Goal: Information Seeking & Learning: Learn about a topic

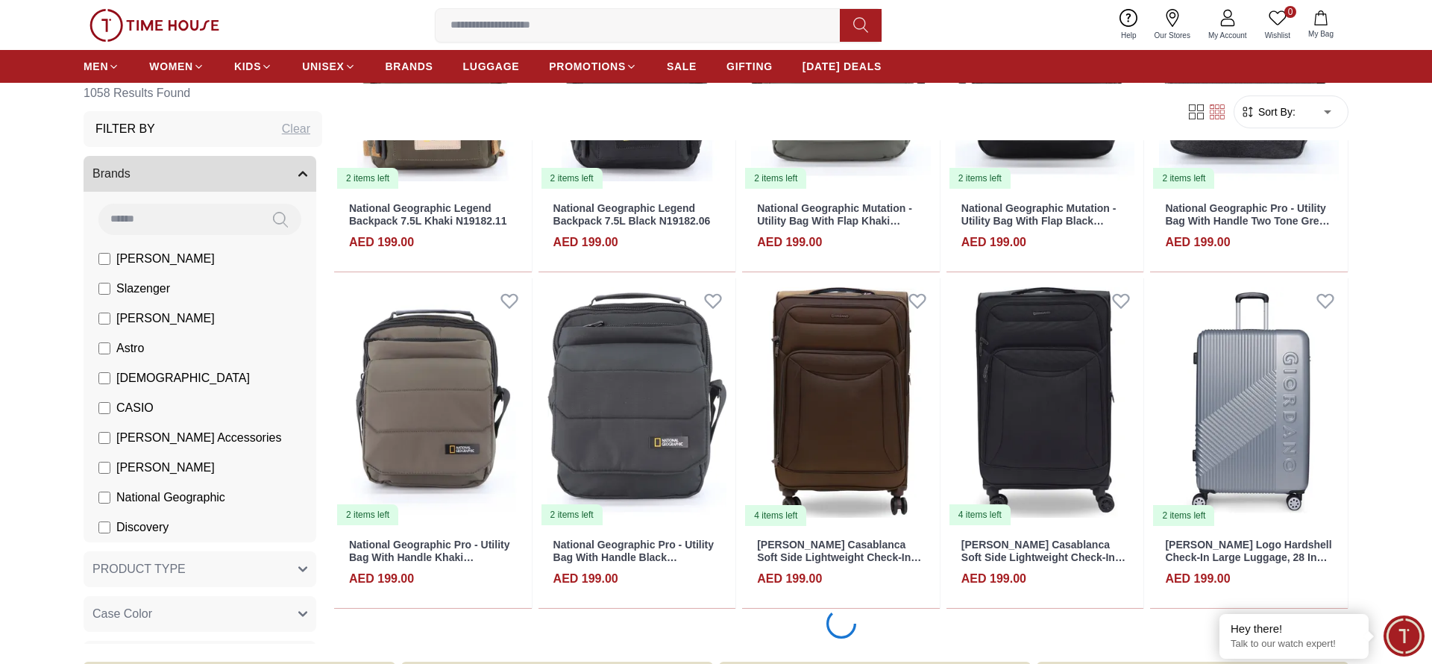
scroll to position [1564, 0]
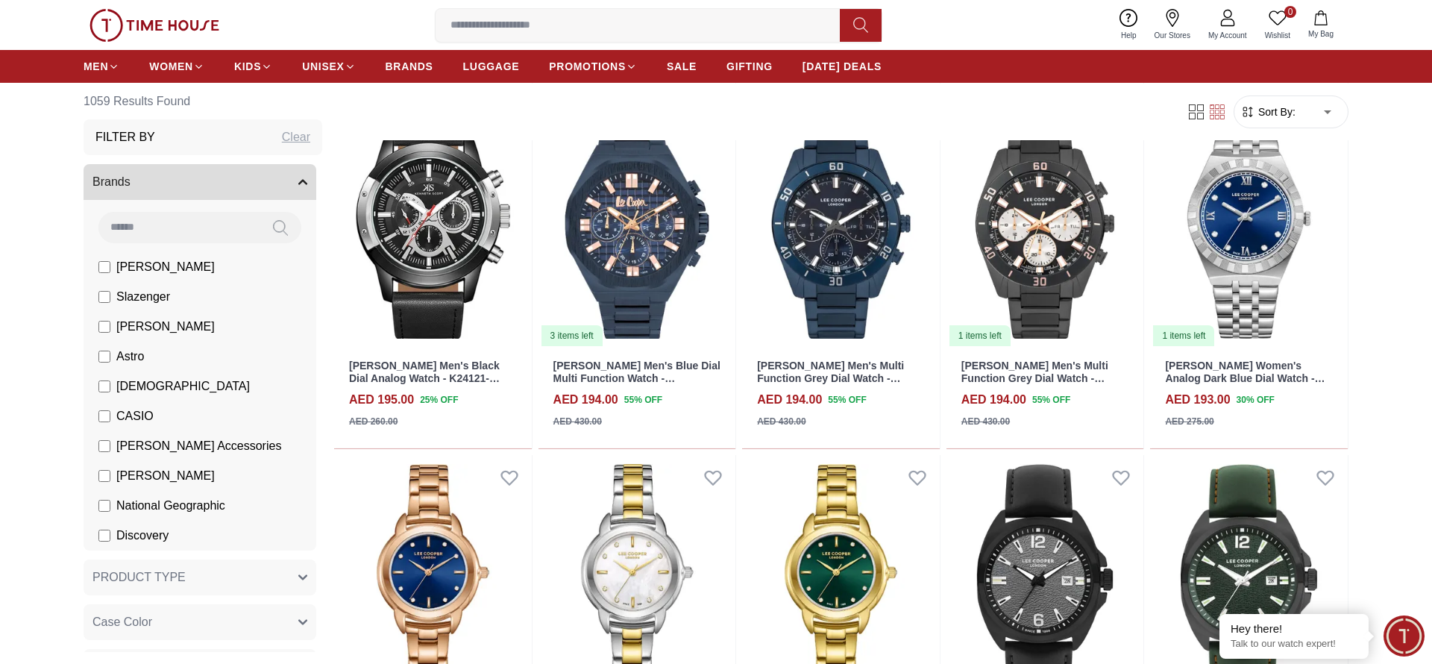
scroll to position [4459, 0]
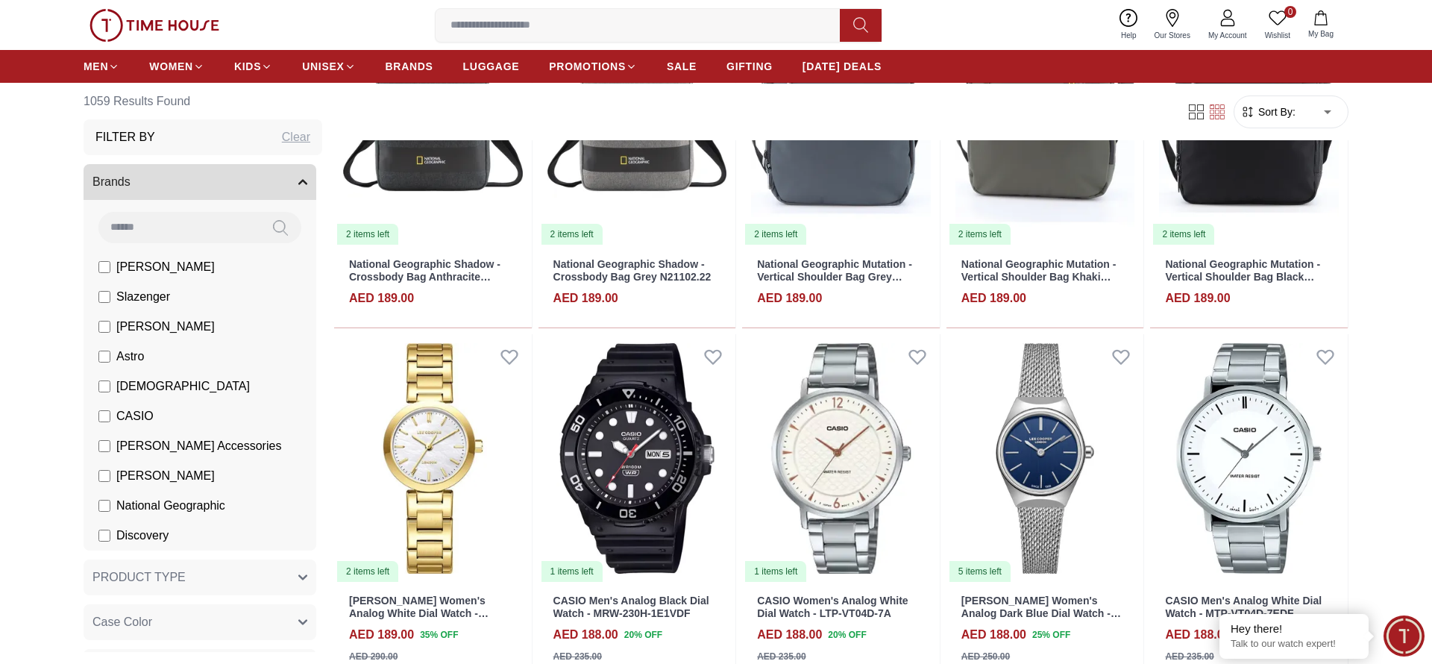
scroll to position [5878, 0]
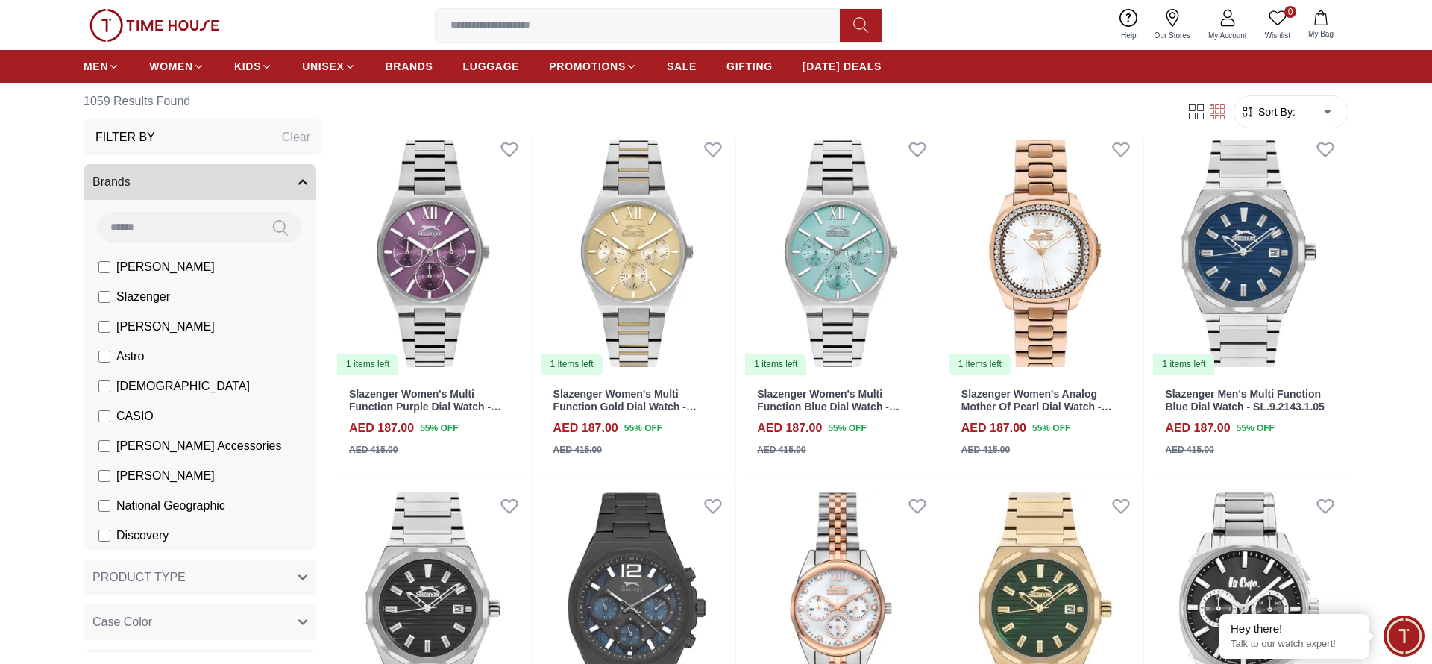
scroll to position [8580, 0]
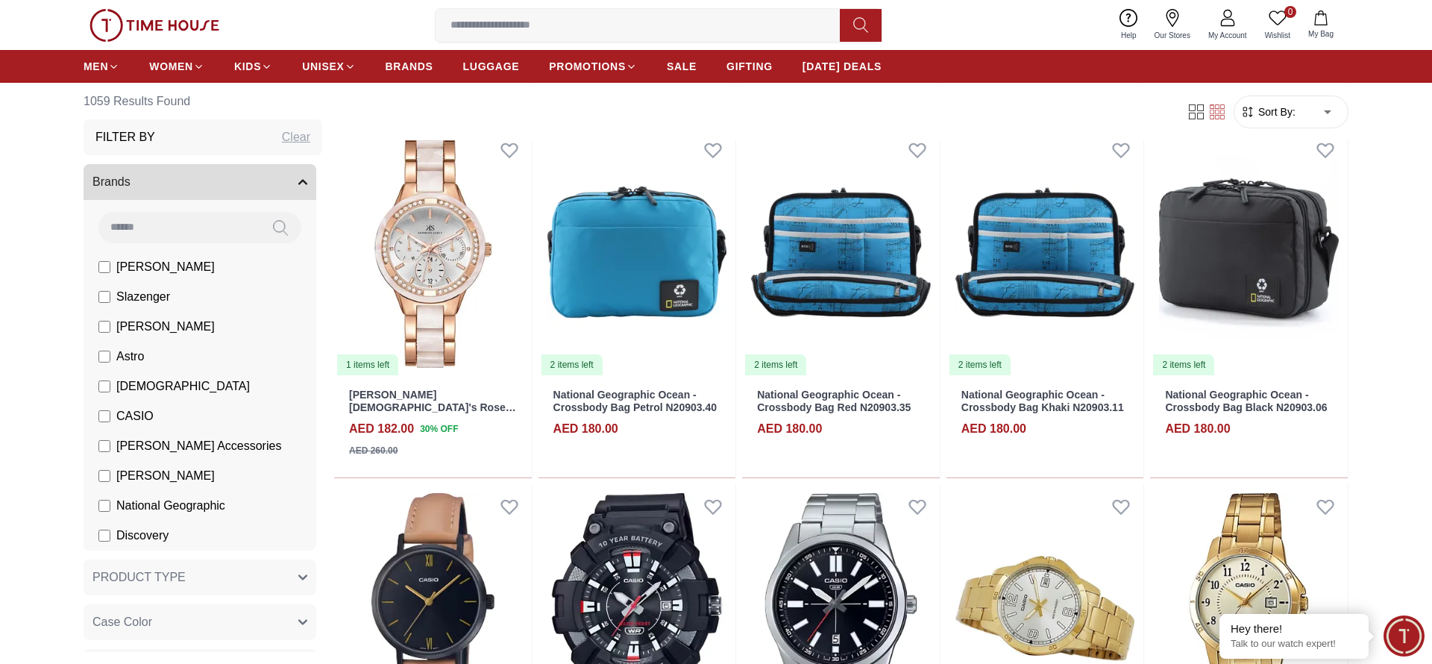
scroll to position [10250, 0]
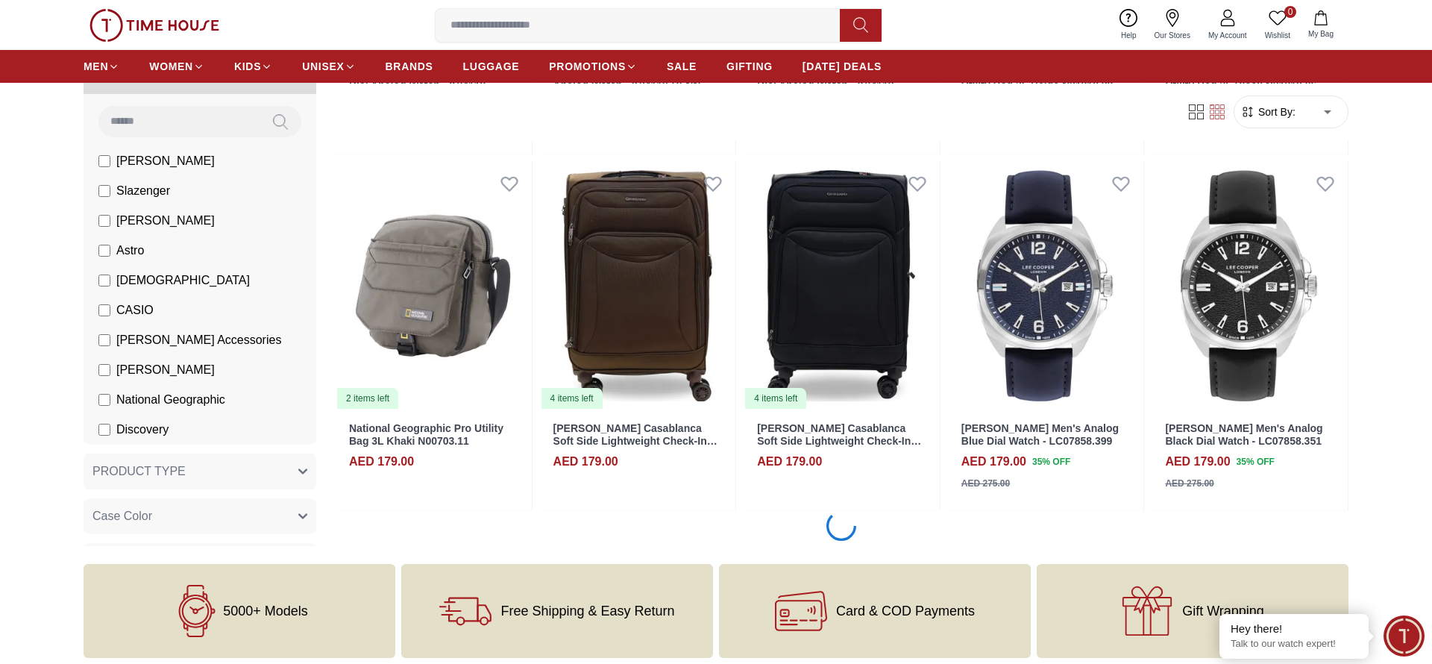
scroll to position [11708, 0]
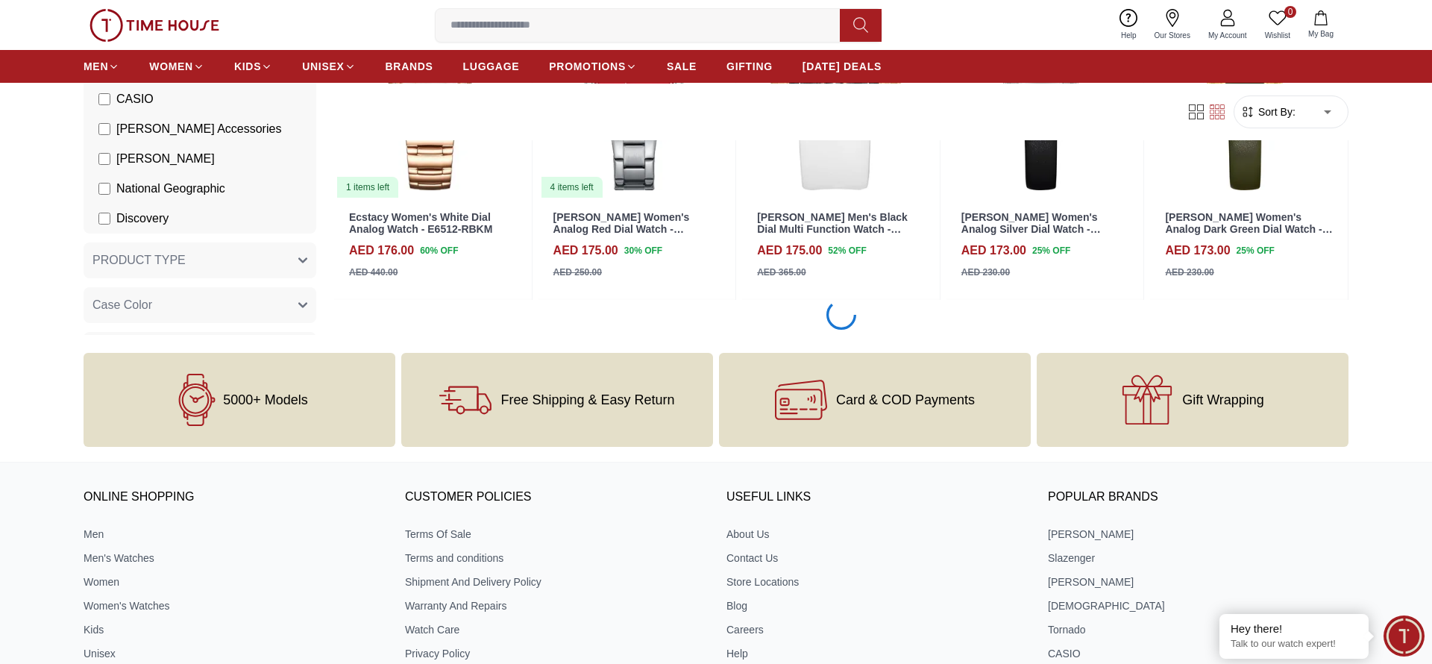
scroll to position [13166, 0]
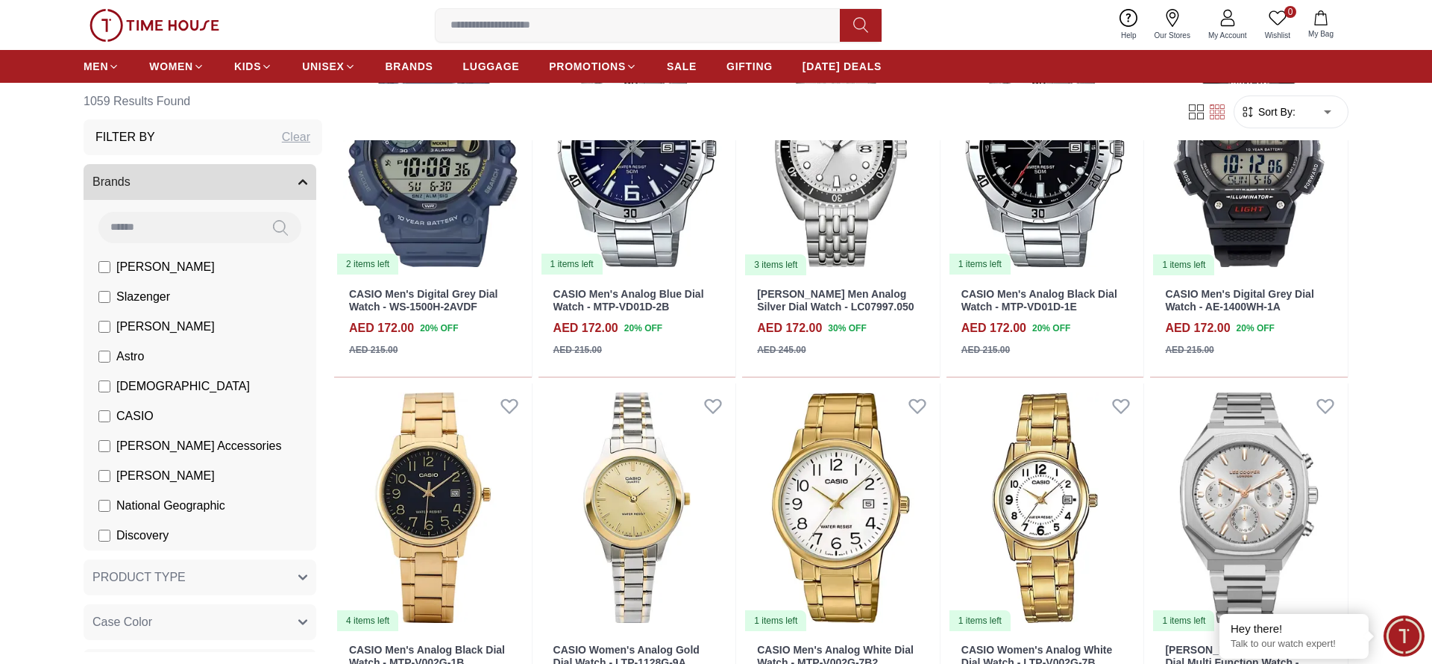
scroll to position [14185, 0]
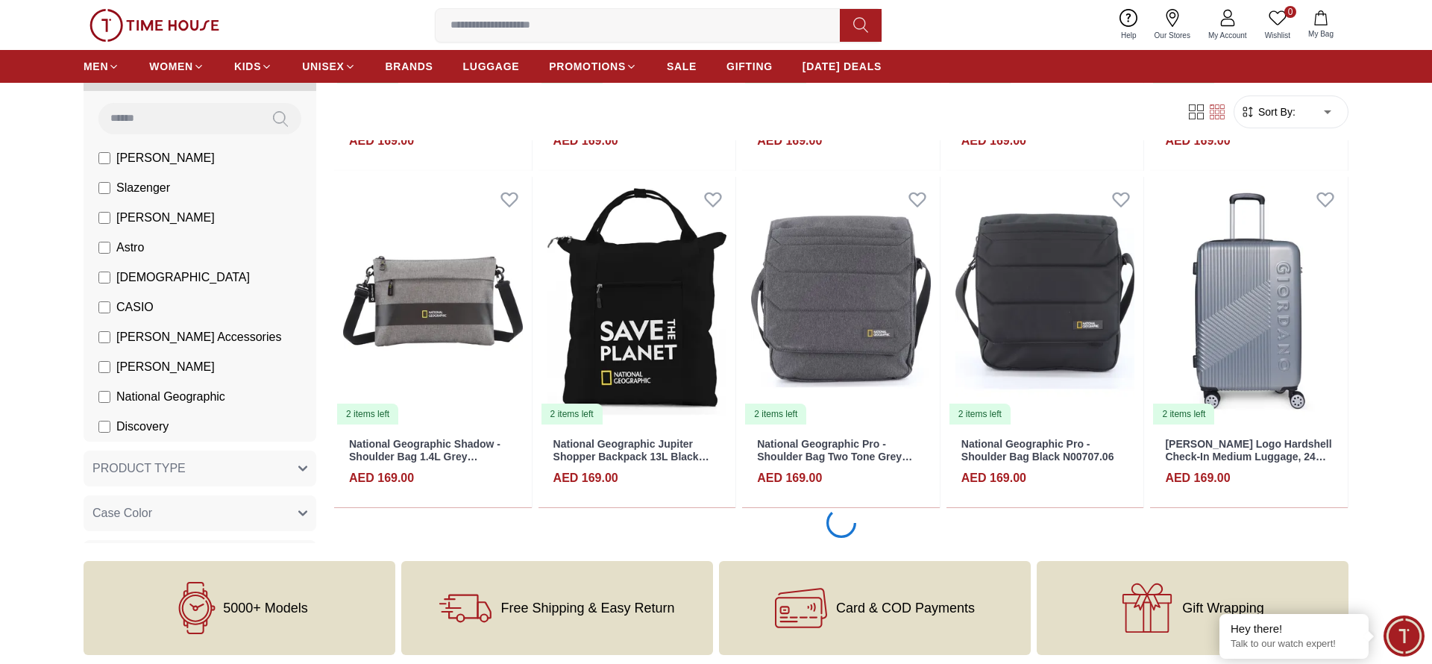
scroll to position [16042, 0]
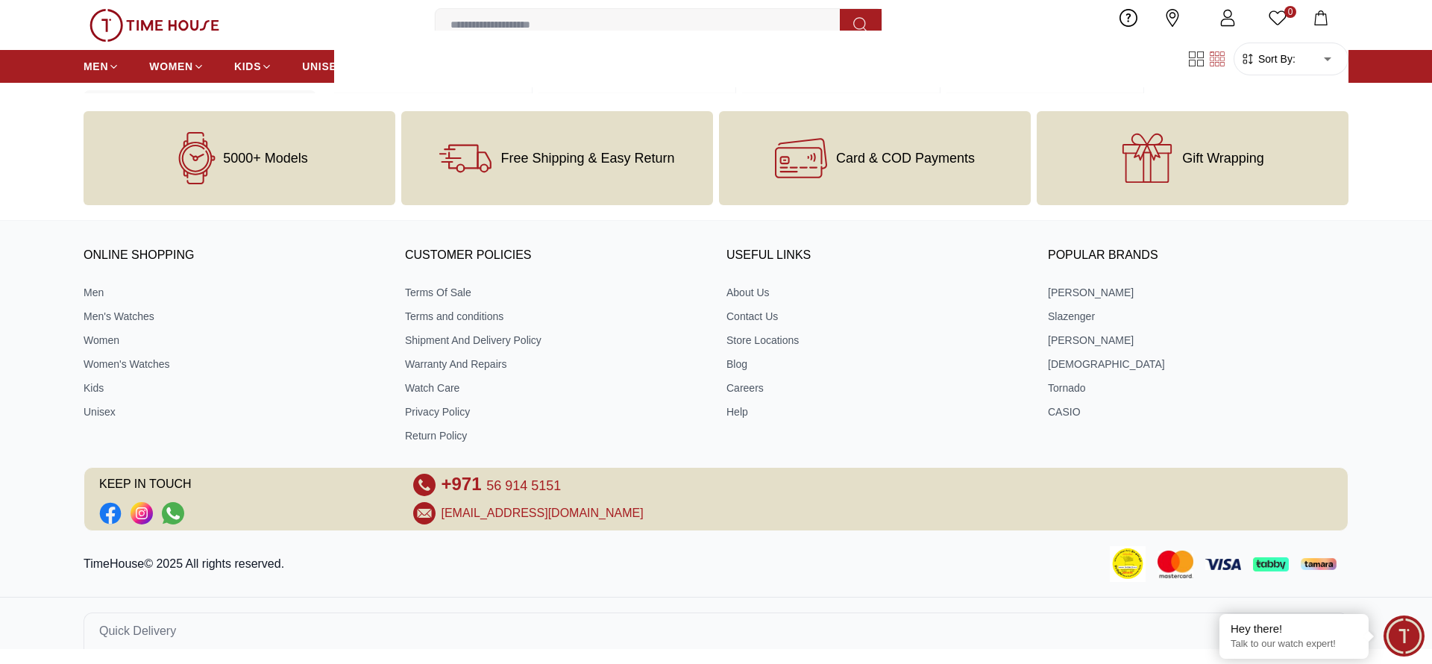
scroll to position [17464, 0]
